Goal: Register for event/course

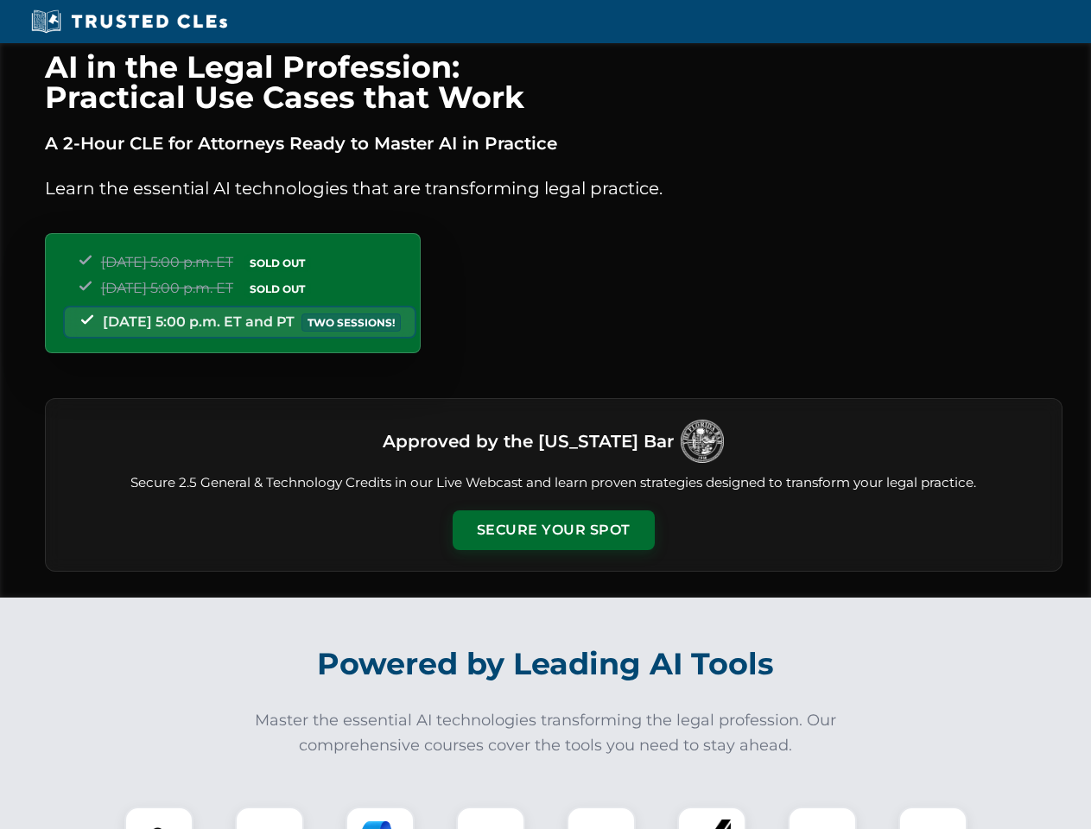
click at [553, 530] on button "Secure Your Spot" at bounding box center [553, 530] width 202 height 40
click at [159, 818] on img at bounding box center [159, 841] width 50 height 50
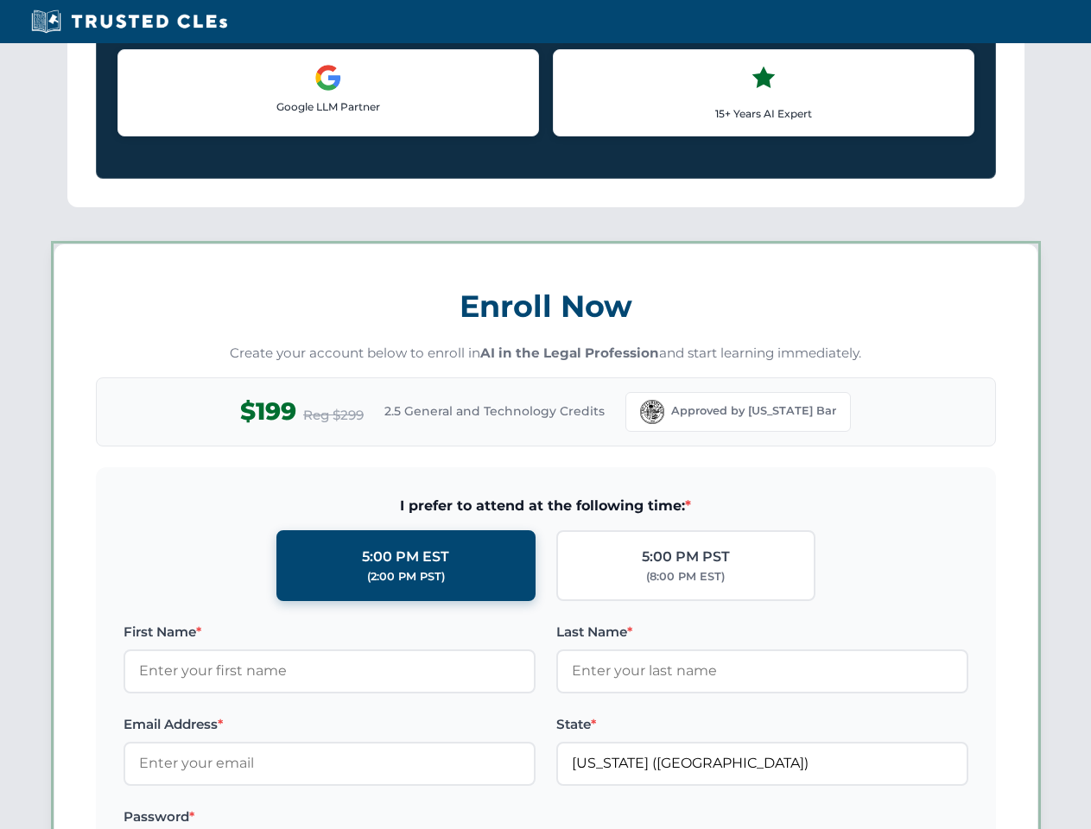
click at [380, 818] on label "Password *" at bounding box center [329, 817] width 412 height 21
